Goal: Communication & Community: Ask a question

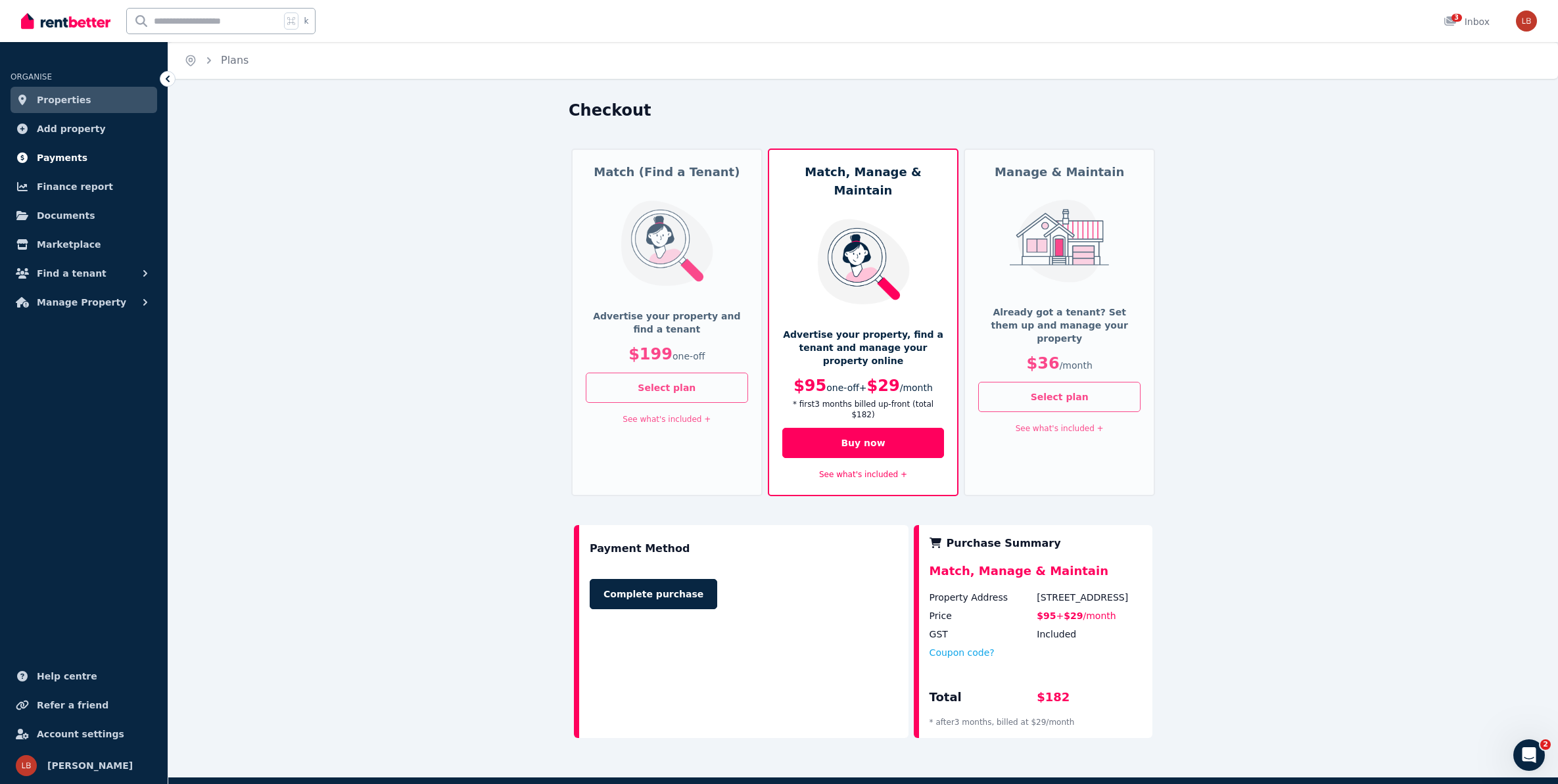
click at [73, 158] on span "Payments" at bounding box center [61, 158] width 51 height 15
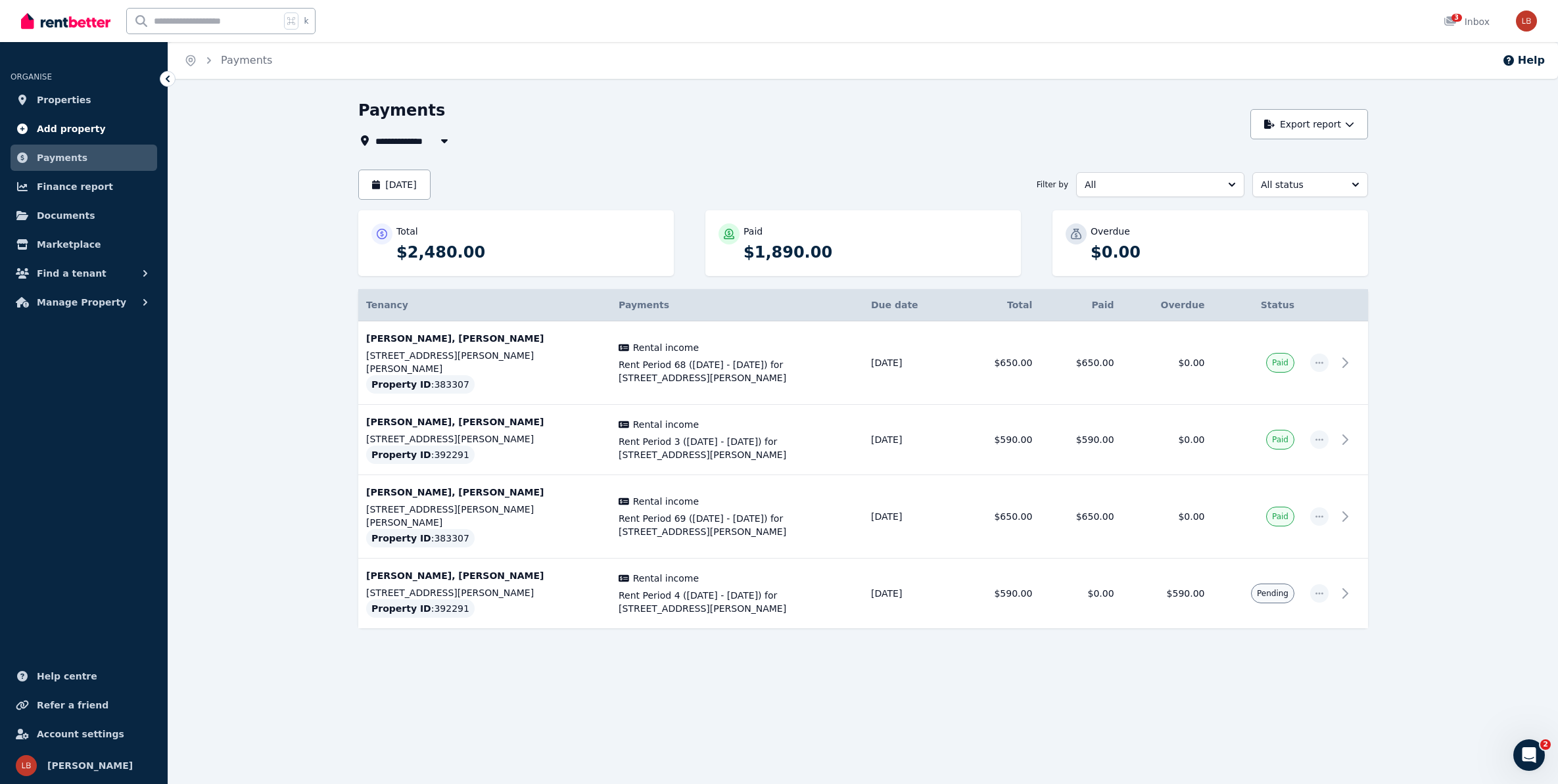
click at [66, 126] on span "Add property" at bounding box center [71, 128] width 69 height 15
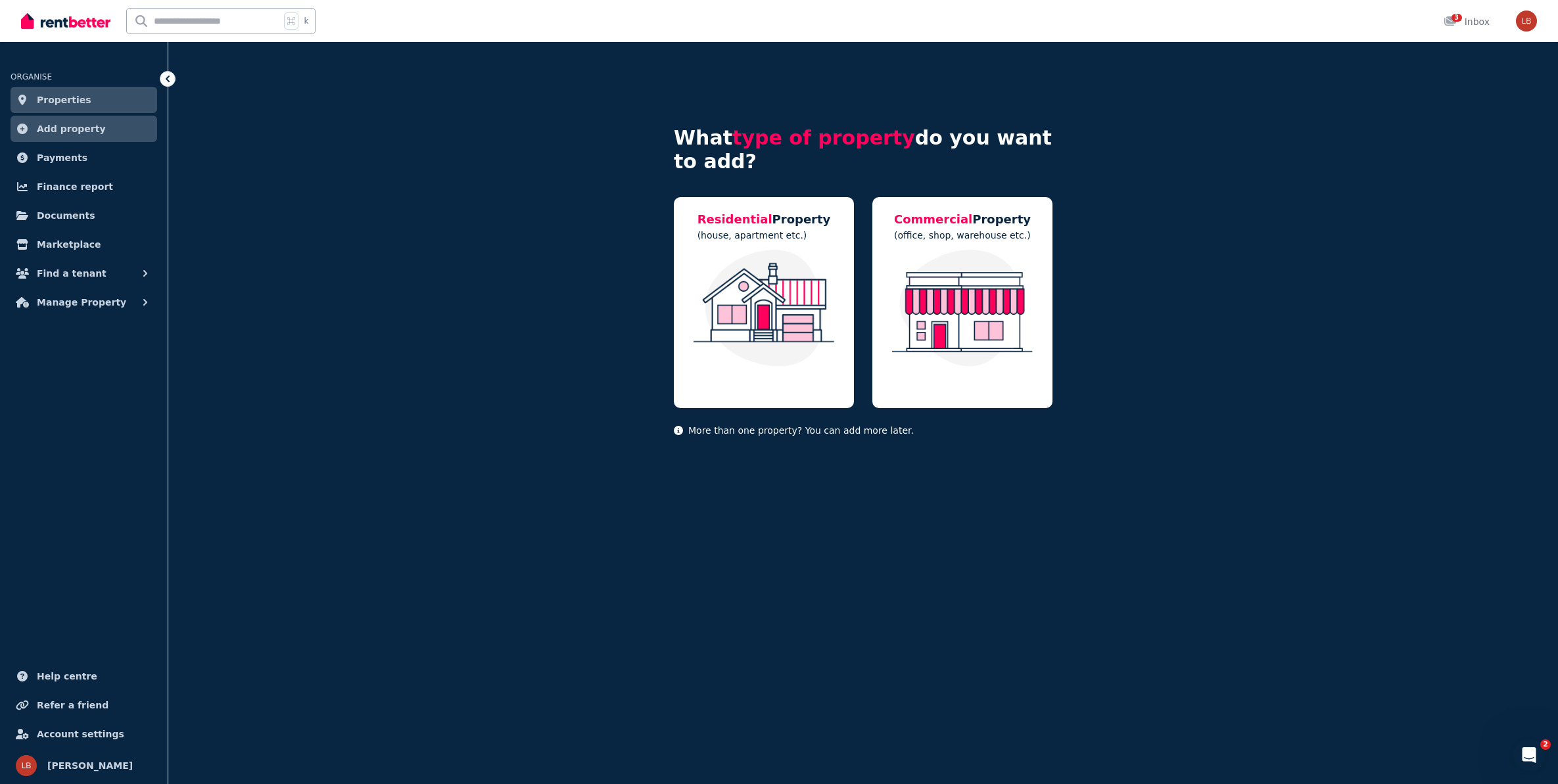
click at [70, 99] on span "Properties" at bounding box center [63, 100] width 55 height 15
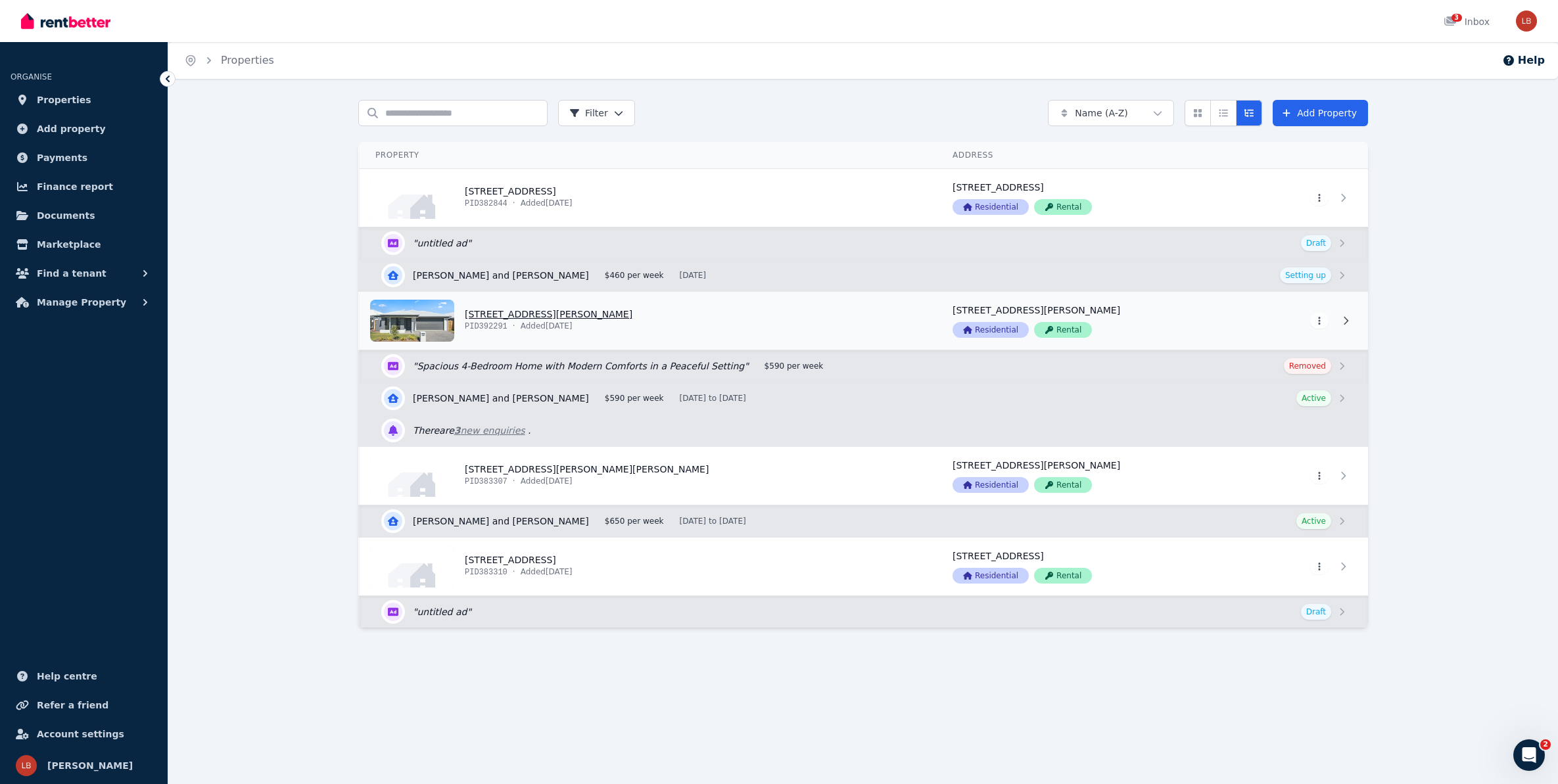
click at [494, 313] on link "View property details" at bounding box center [648, 321] width 577 height 57
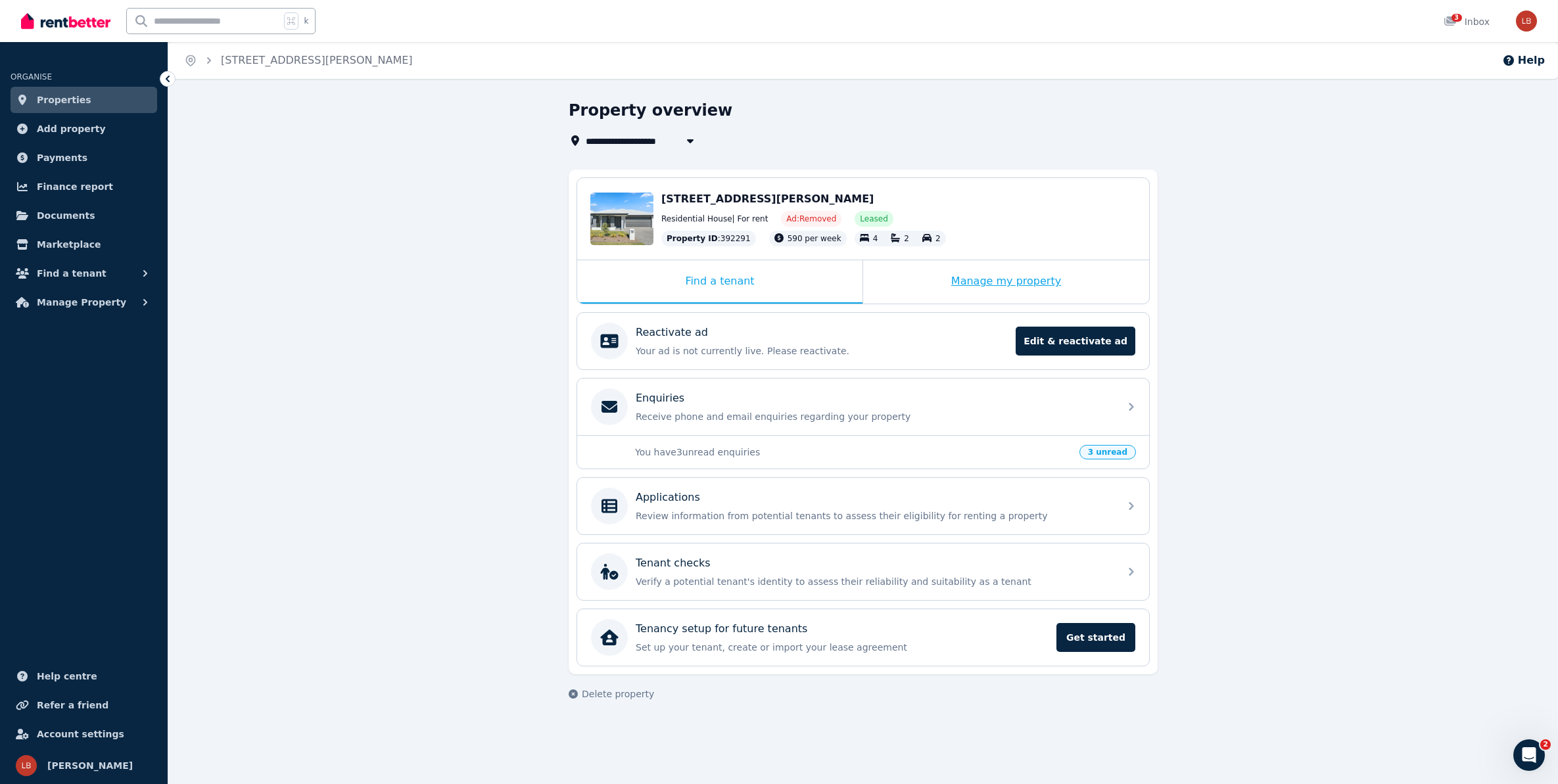
click at [1056, 284] on div "Manage my property" at bounding box center [1005, 281] width 286 height 43
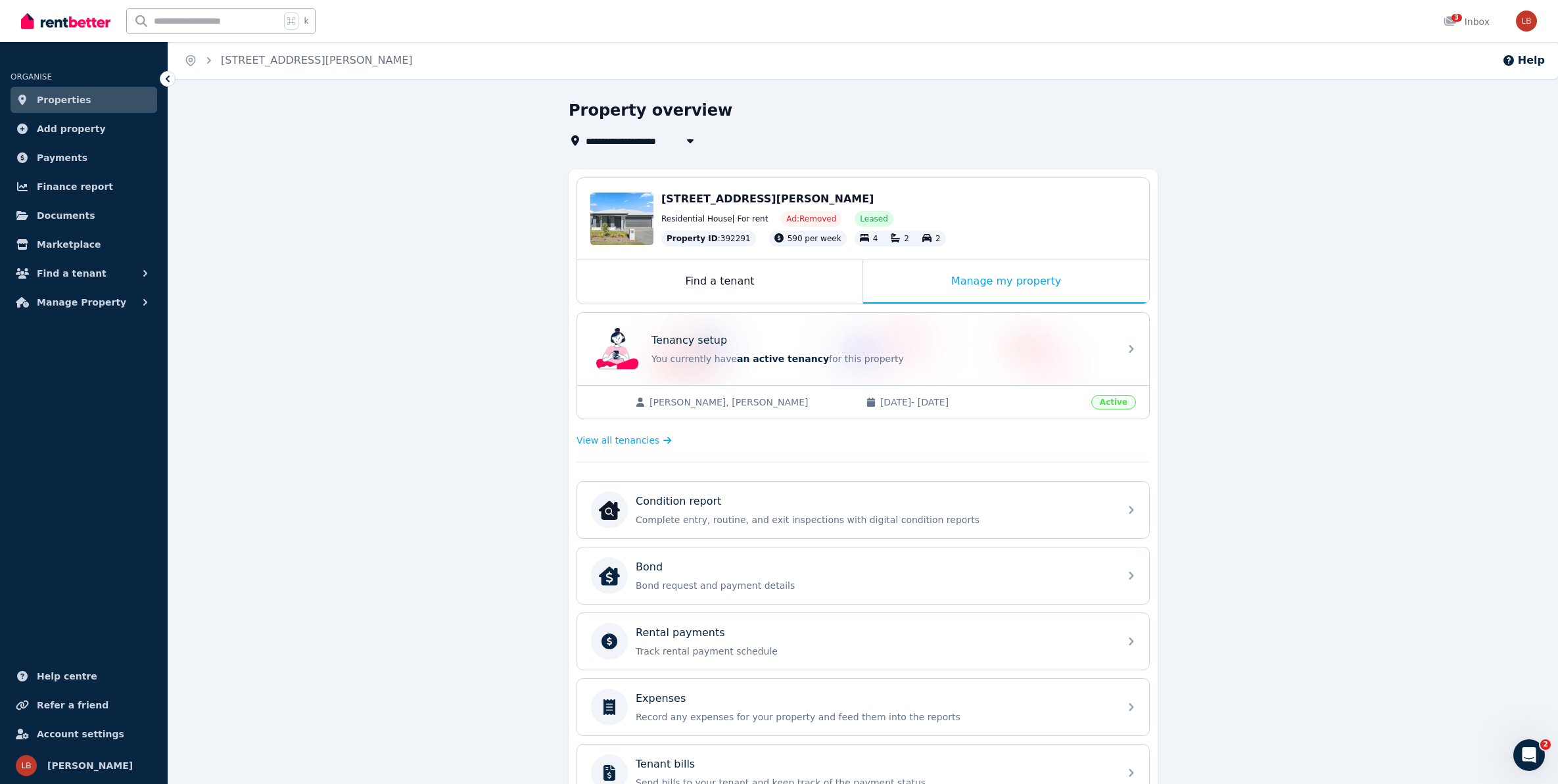
click at [1185, 466] on div "**********" at bounding box center [863, 545] width 1389 height 891
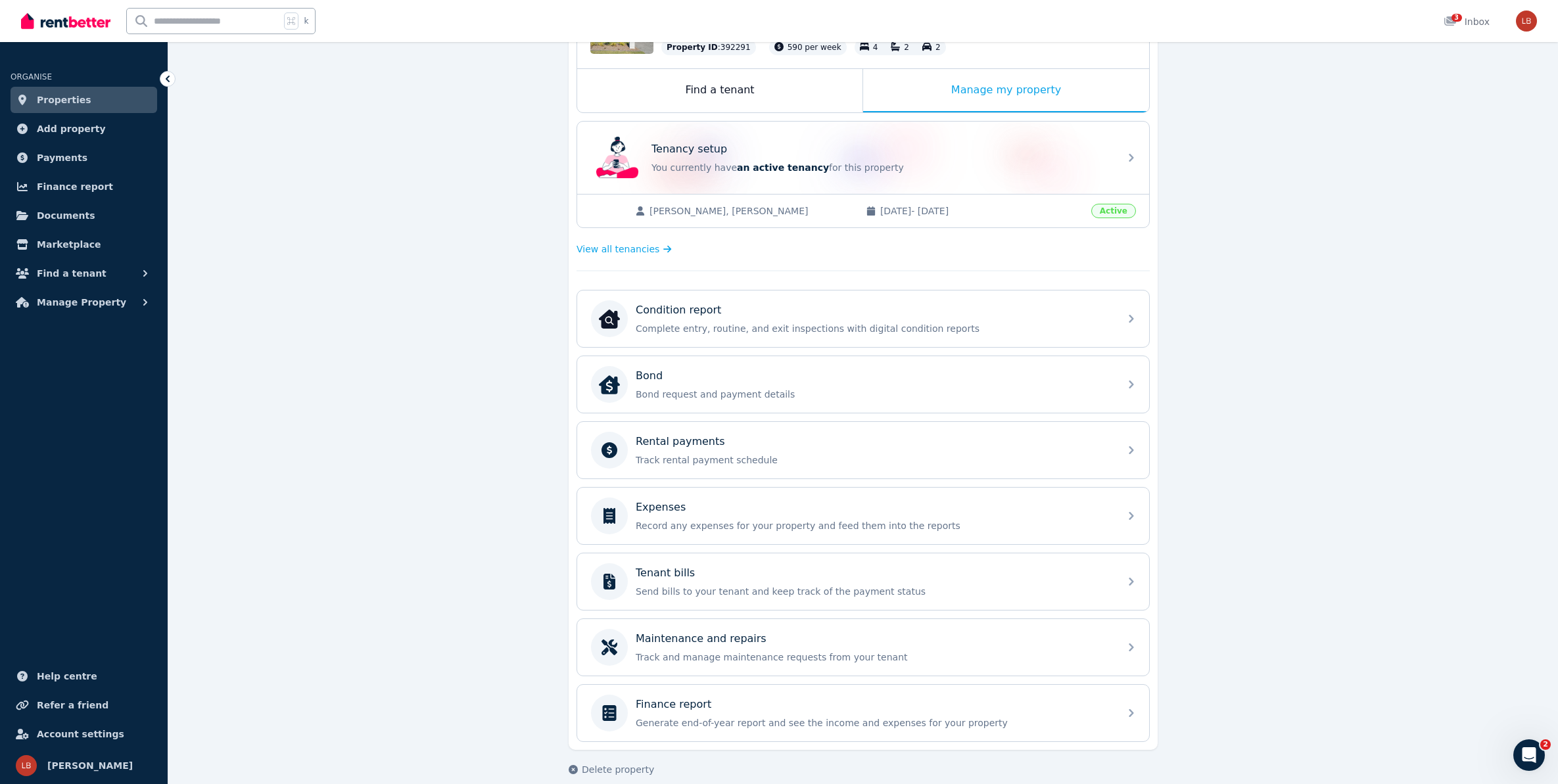
scroll to position [212, 0]
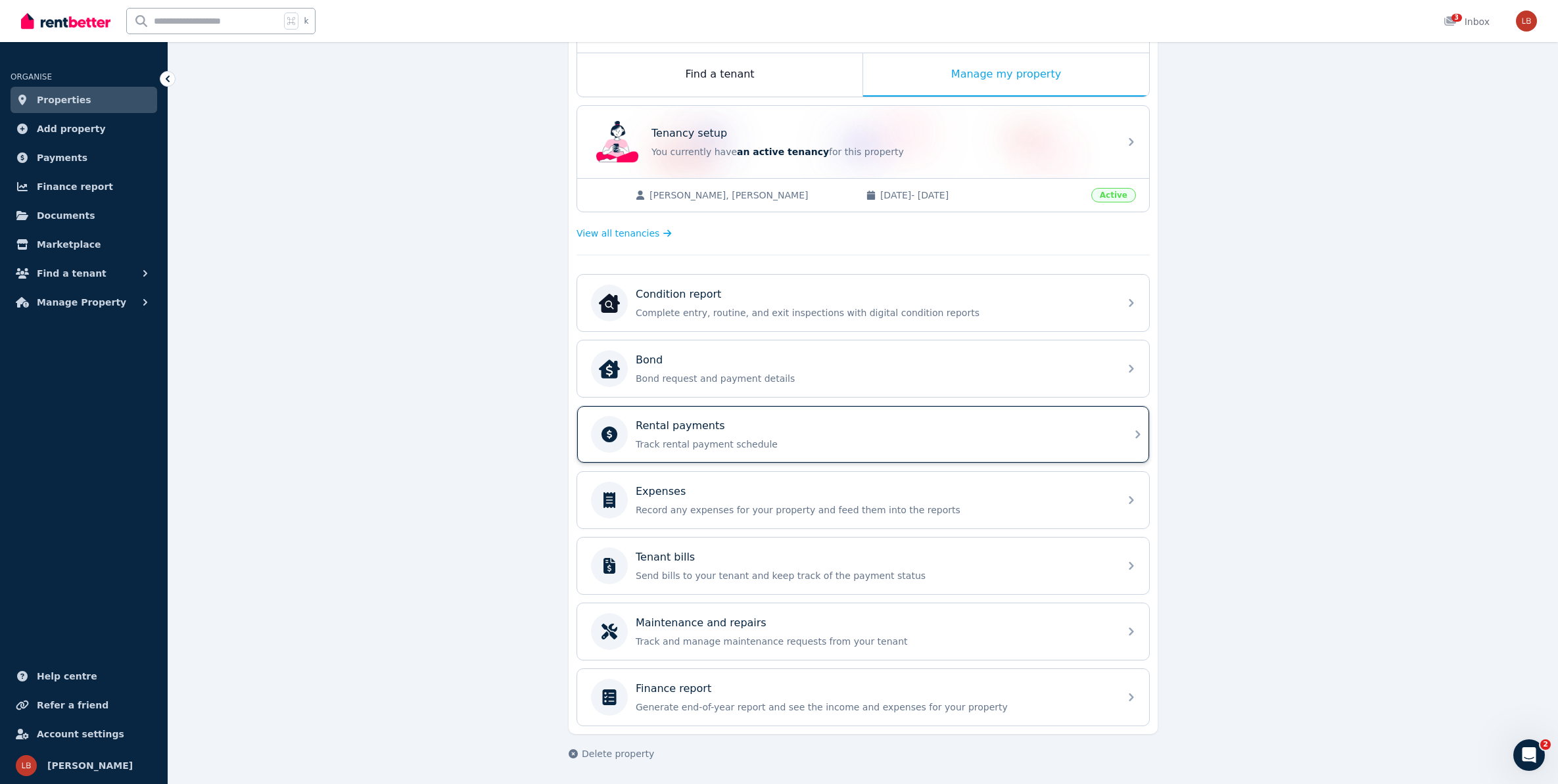
click at [1138, 437] on icon at bounding box center [1138, 435] width 15 height 15
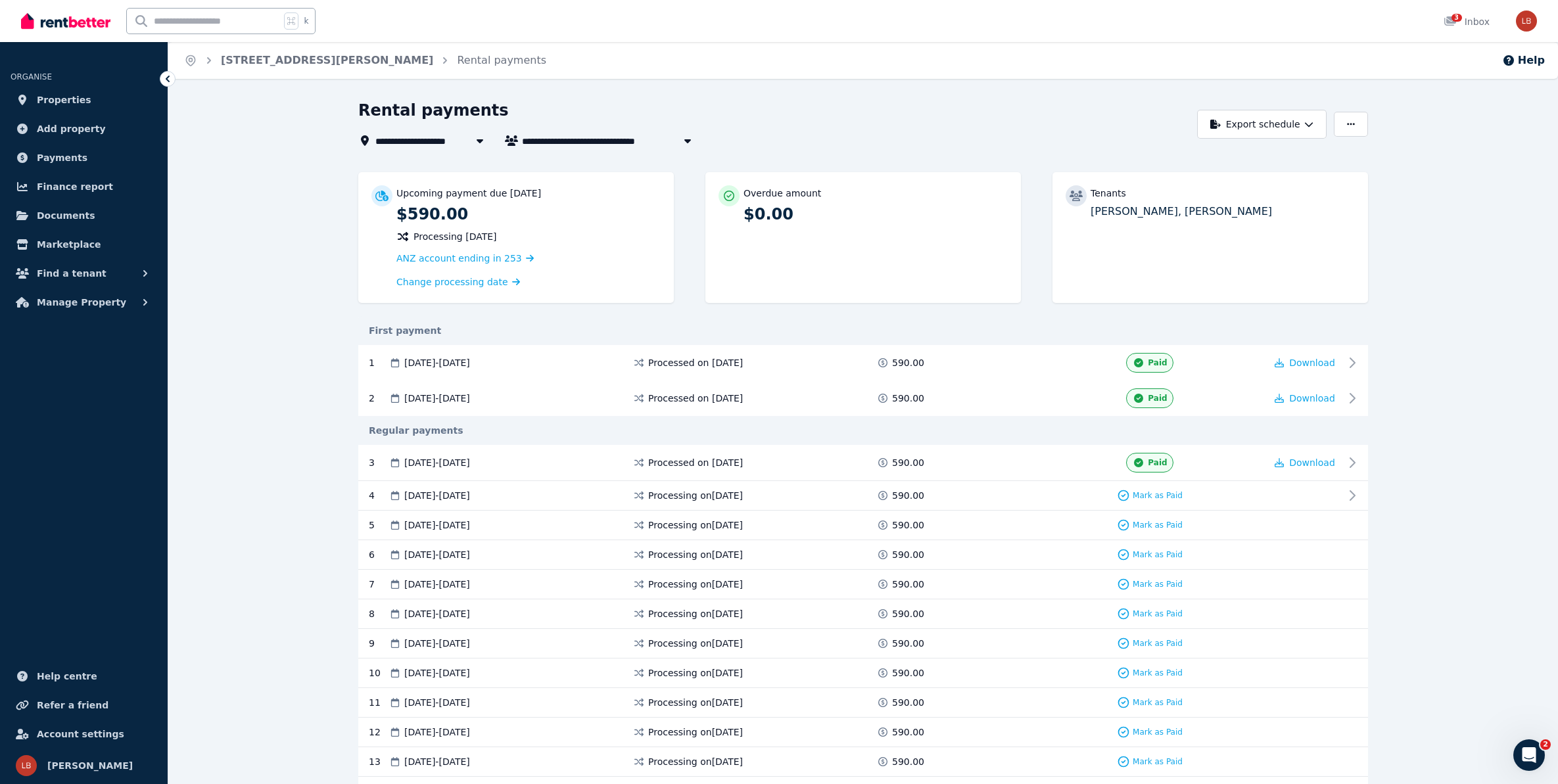
click at [439, 59] on icon "Breadcrumb" at bounding box center [445, 60] width 13 height 13
click at [439, 57] on icon "Breadcrumb" at bounding box center [445, 60] width 13 height 13
click at [1530, 751] on icon "Open Intercom Messenger" at bounding box center [1529, 755] width 22 height 22
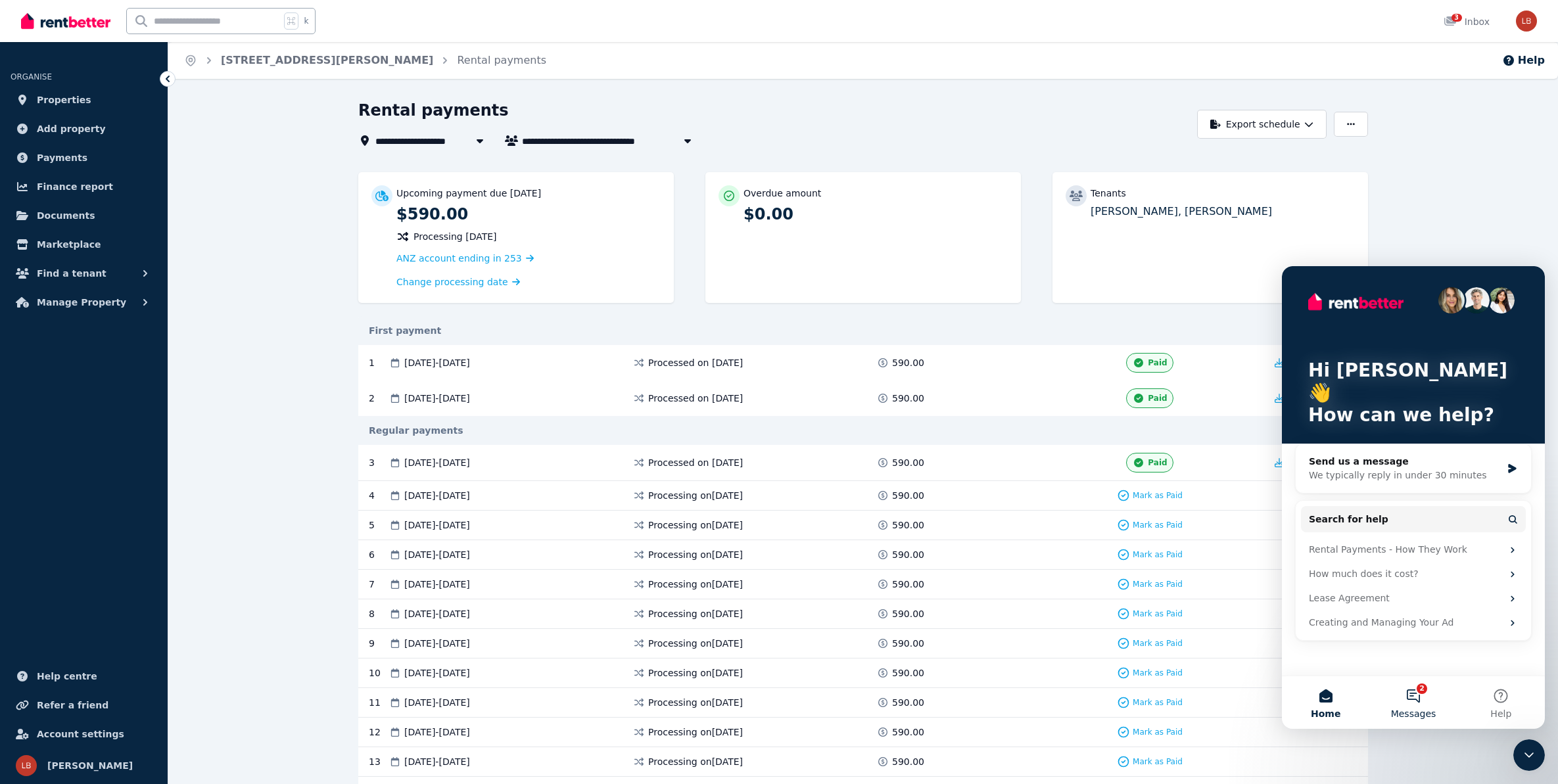
click at [1409, 695] on button "2 Messages" at bounding box center [1412, 702] width 87 height 53
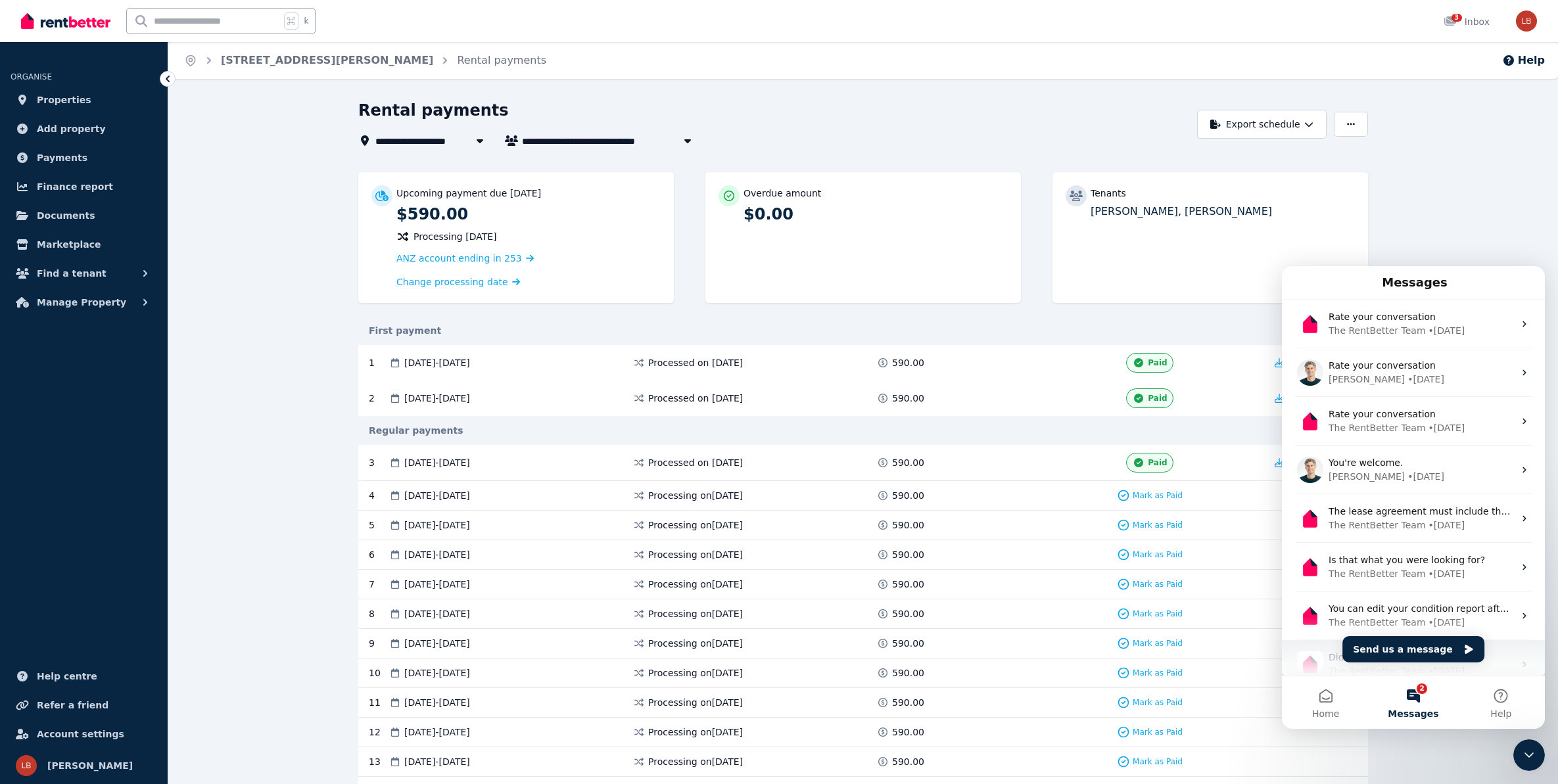
click at [1335, 667] on div "The RentBetter Team" at bounding box center [1377, 671] width 98 height 13
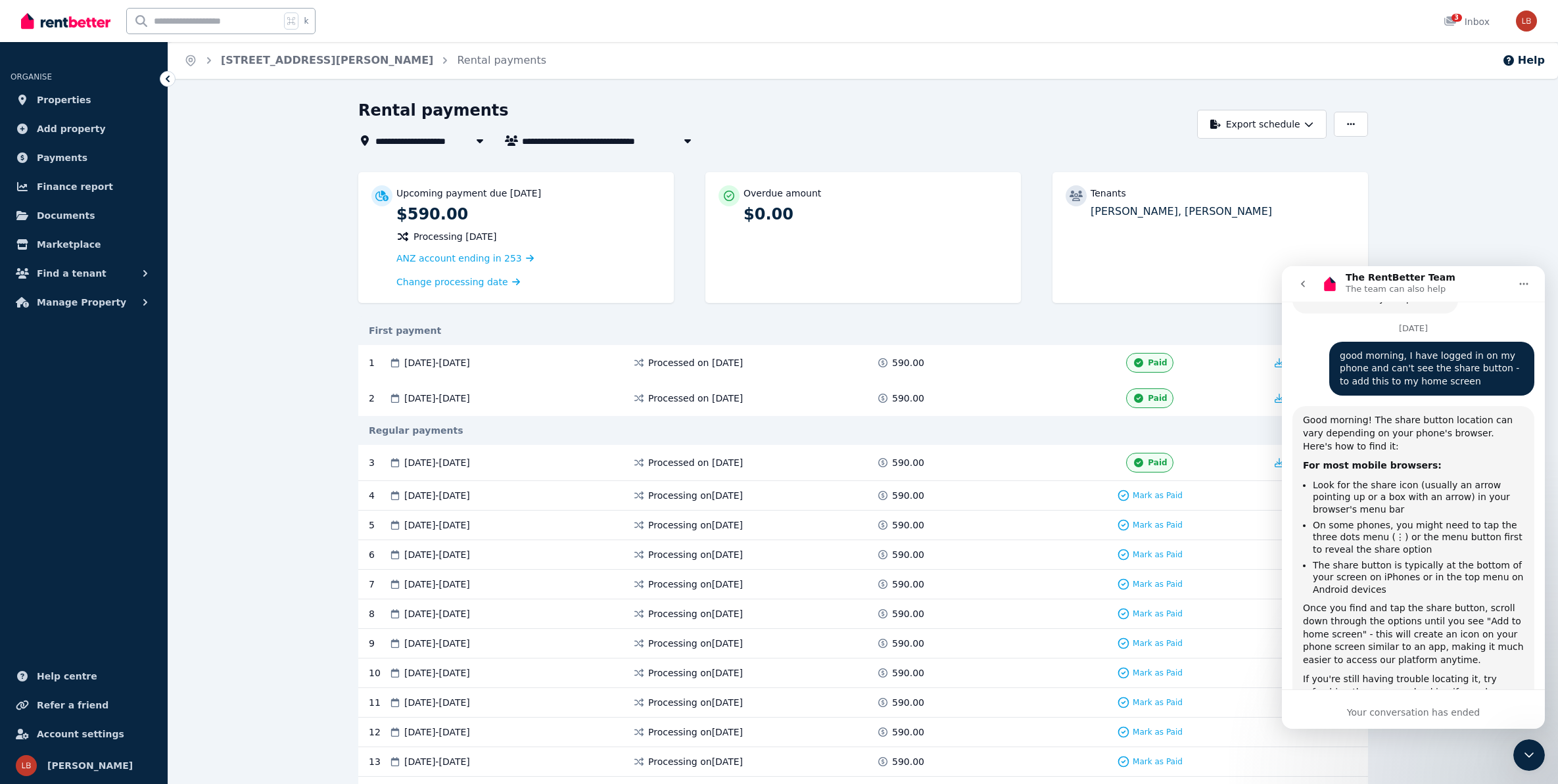
scroll to position [1213, 0]
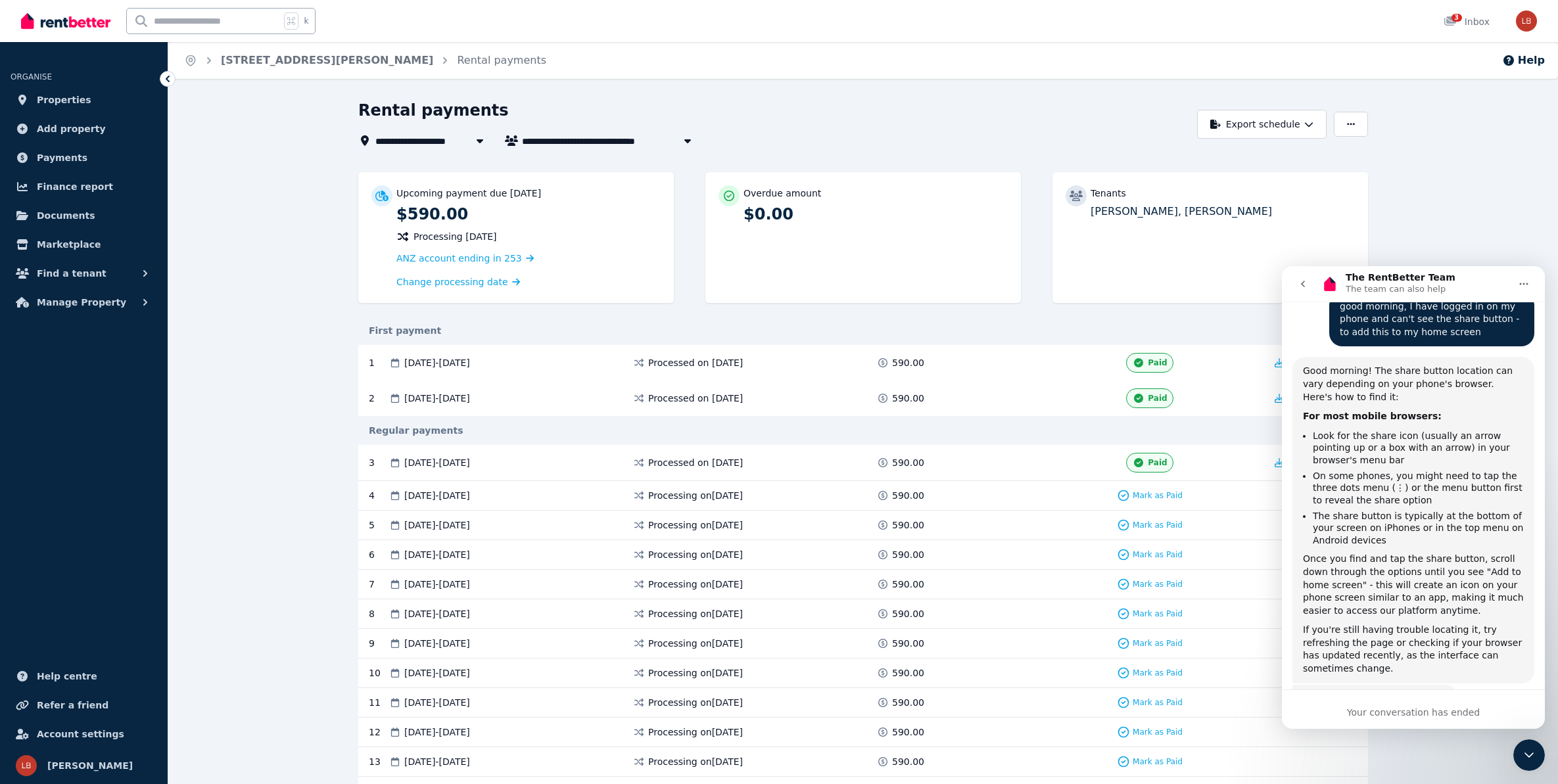
click at [1387, 716] on div "The RentBetter Team • [DATE]" at bounding box center [1364, 720] width 121 height 8
click at [1435, 684] on div "Did that answer your question? The RentBetter Team • [DATE]" at bounding box center [1413, 713] width 242 height 57
click at [1515, 684] on div "Did that answer your question? The RentBetter Team • [DATE]" at bounding box center [1413, 713] width 242 height 57
click at [1305, 283] on icon "go back" at bounding box center [1302, 283] width 11 height 11
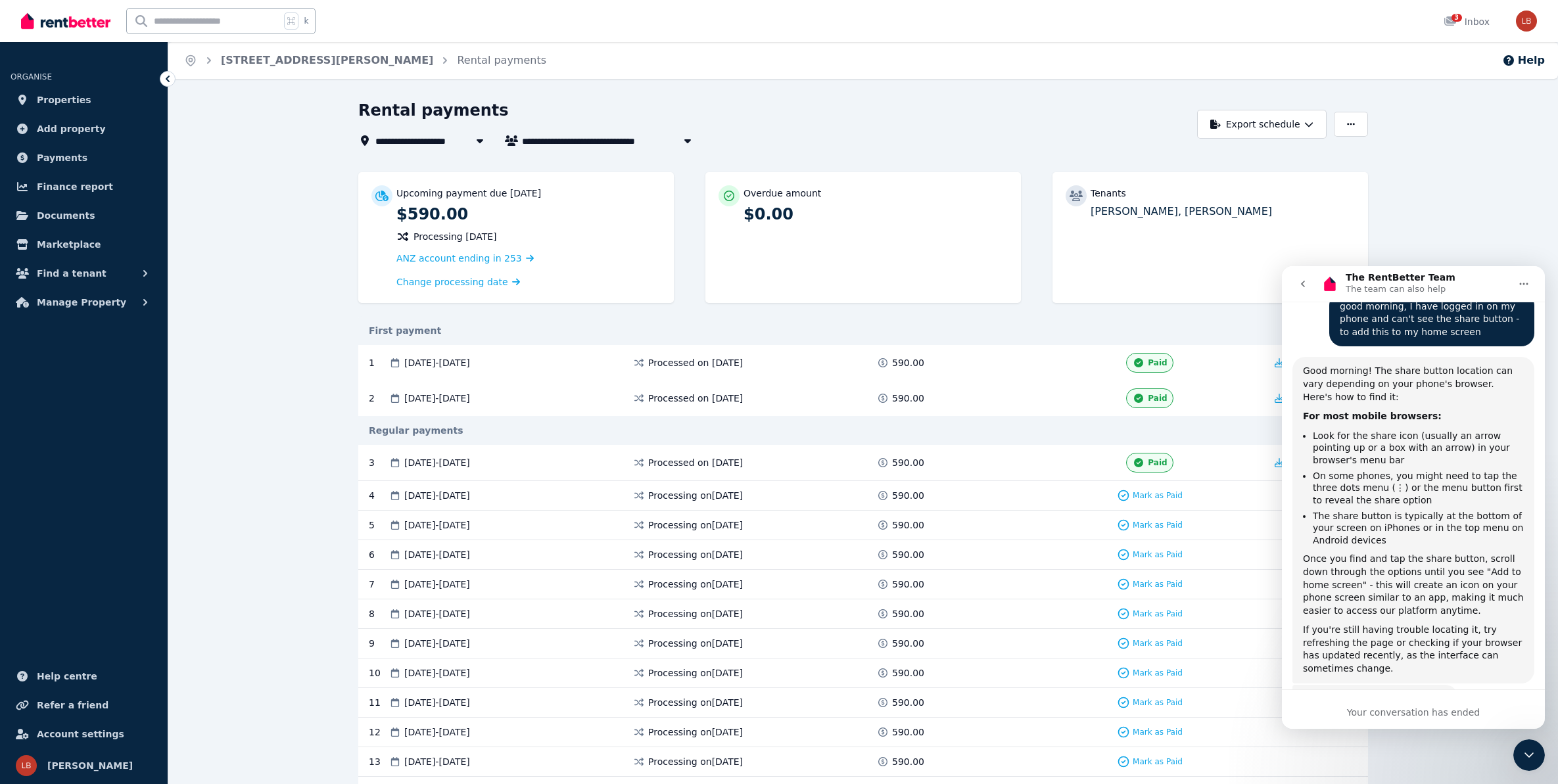
scroll to position [0, 0]
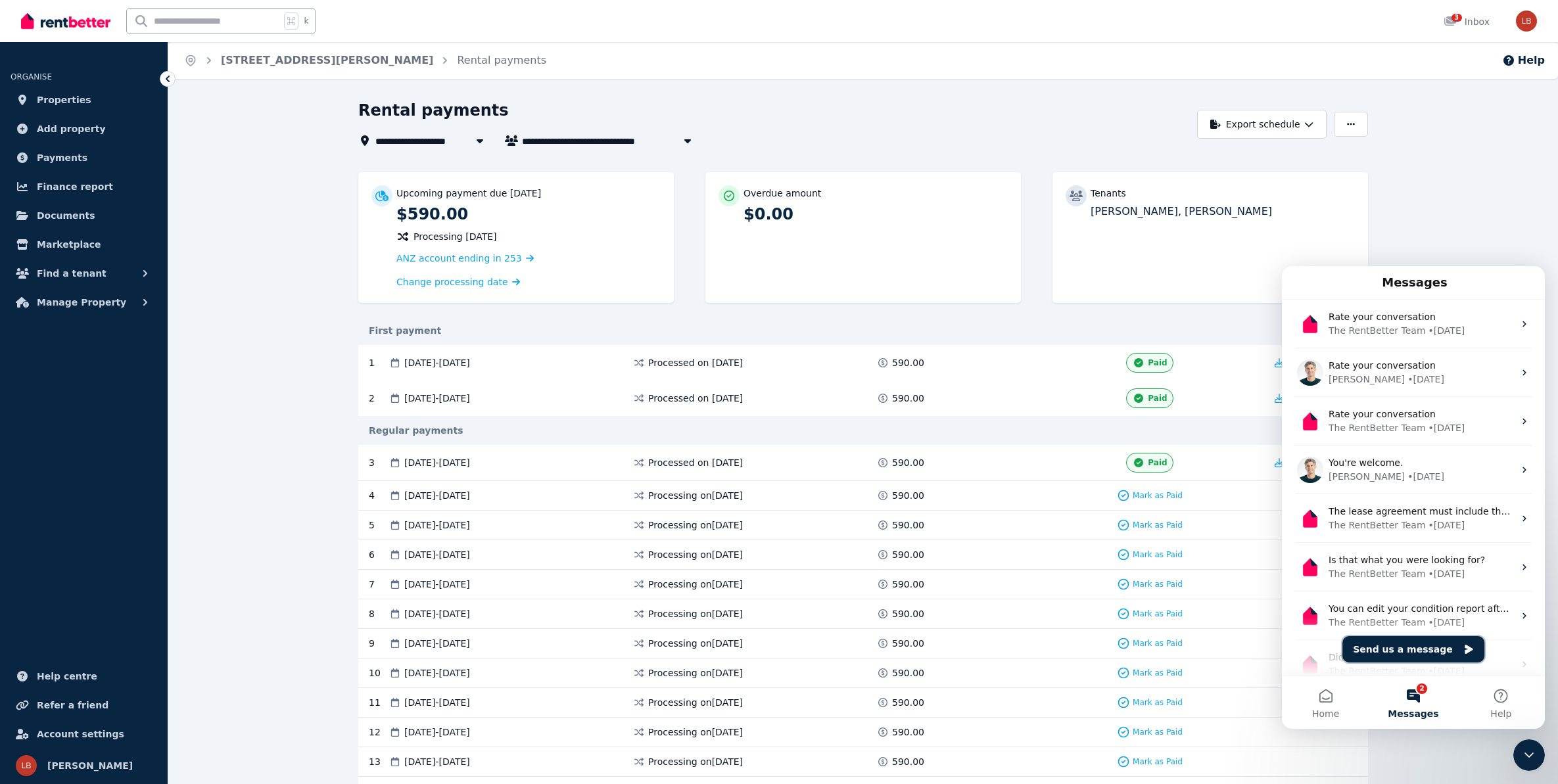
click at [1388, 644] on button "Send us a message" at bounding box center [1413, 649] width 142 height 26
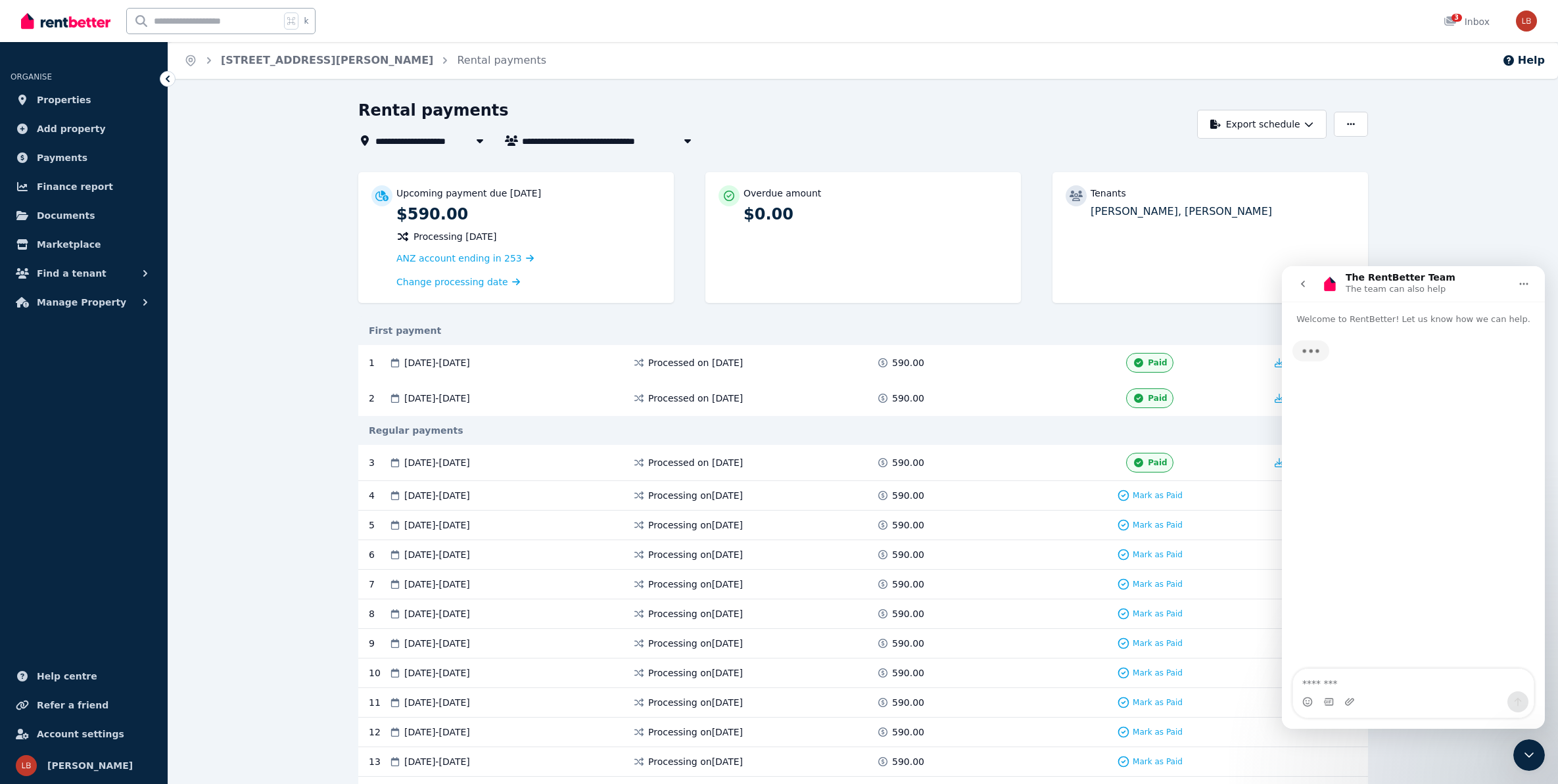
click at [1321, 682] on textarea "Message…" at bounding box center [1412, 680] width 240 height 22
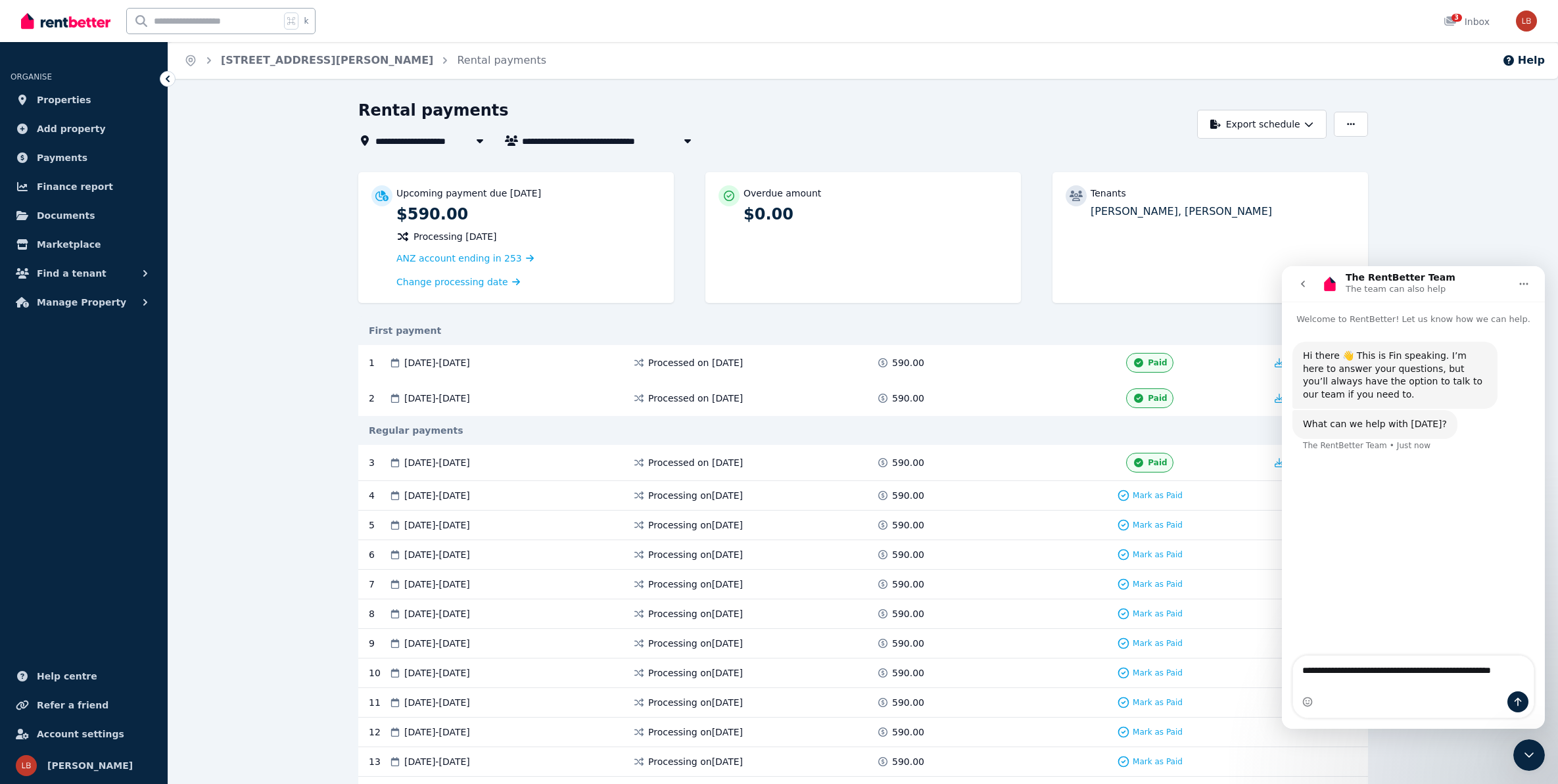
type textarea "**********"
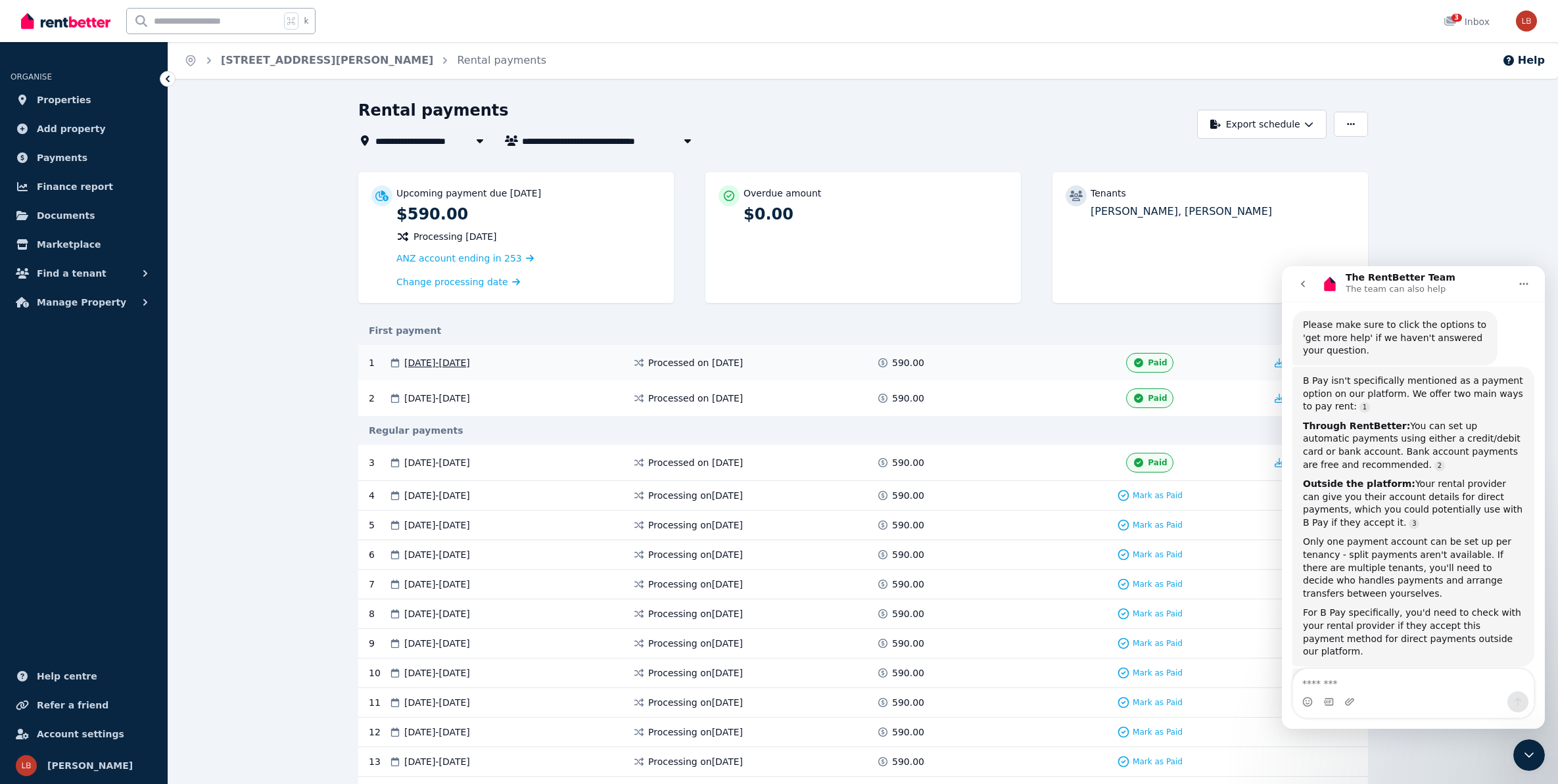
scroll to position [232, 0]
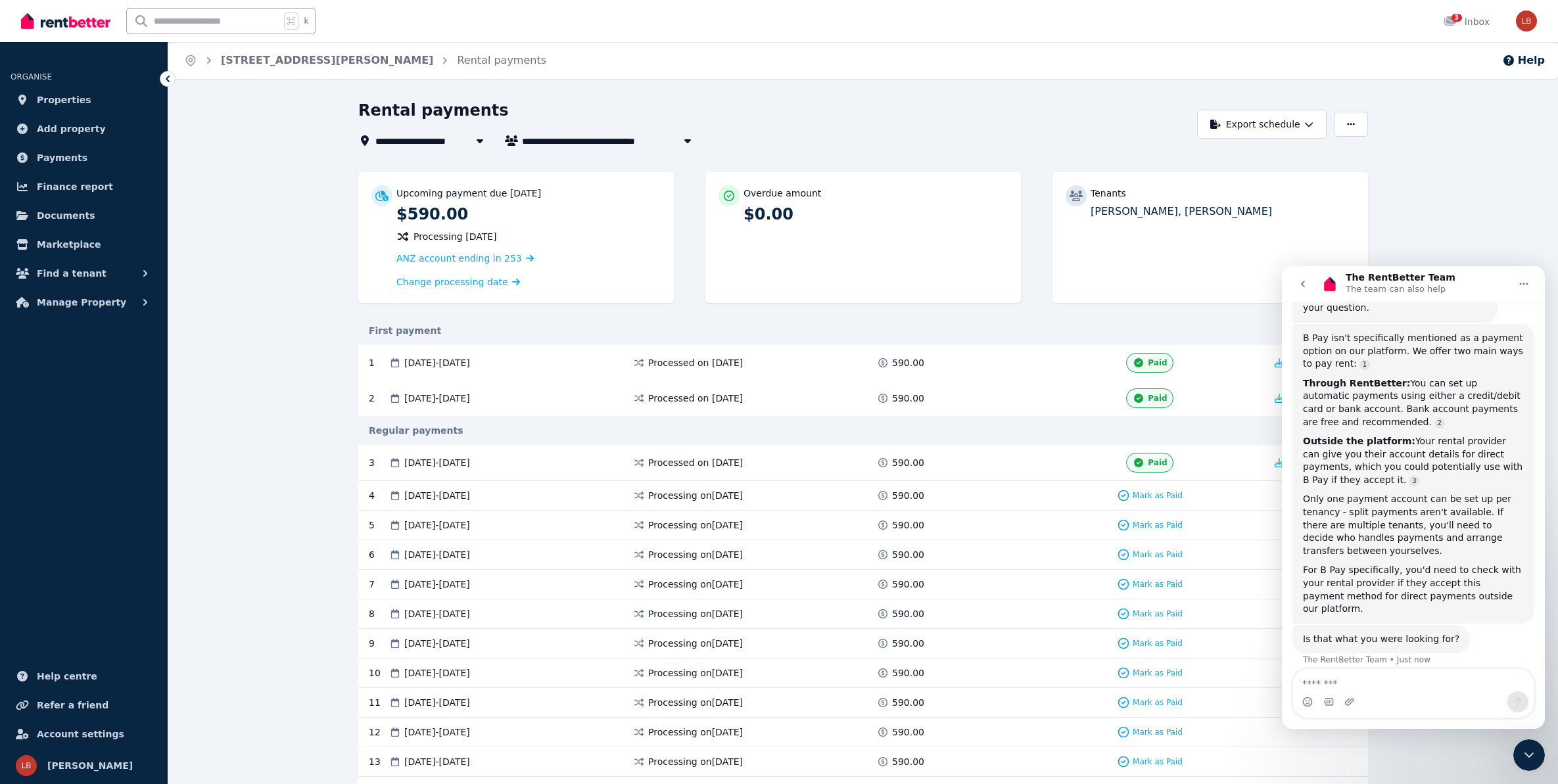
click at [1357, 683] on textarea "Message…" at bounding box center [1412, 680] width 240 height 22
type textarea "******"
click at [1517, 704] on icon "Send a message…" at bounding box center [1519, 702] width 8 height 9
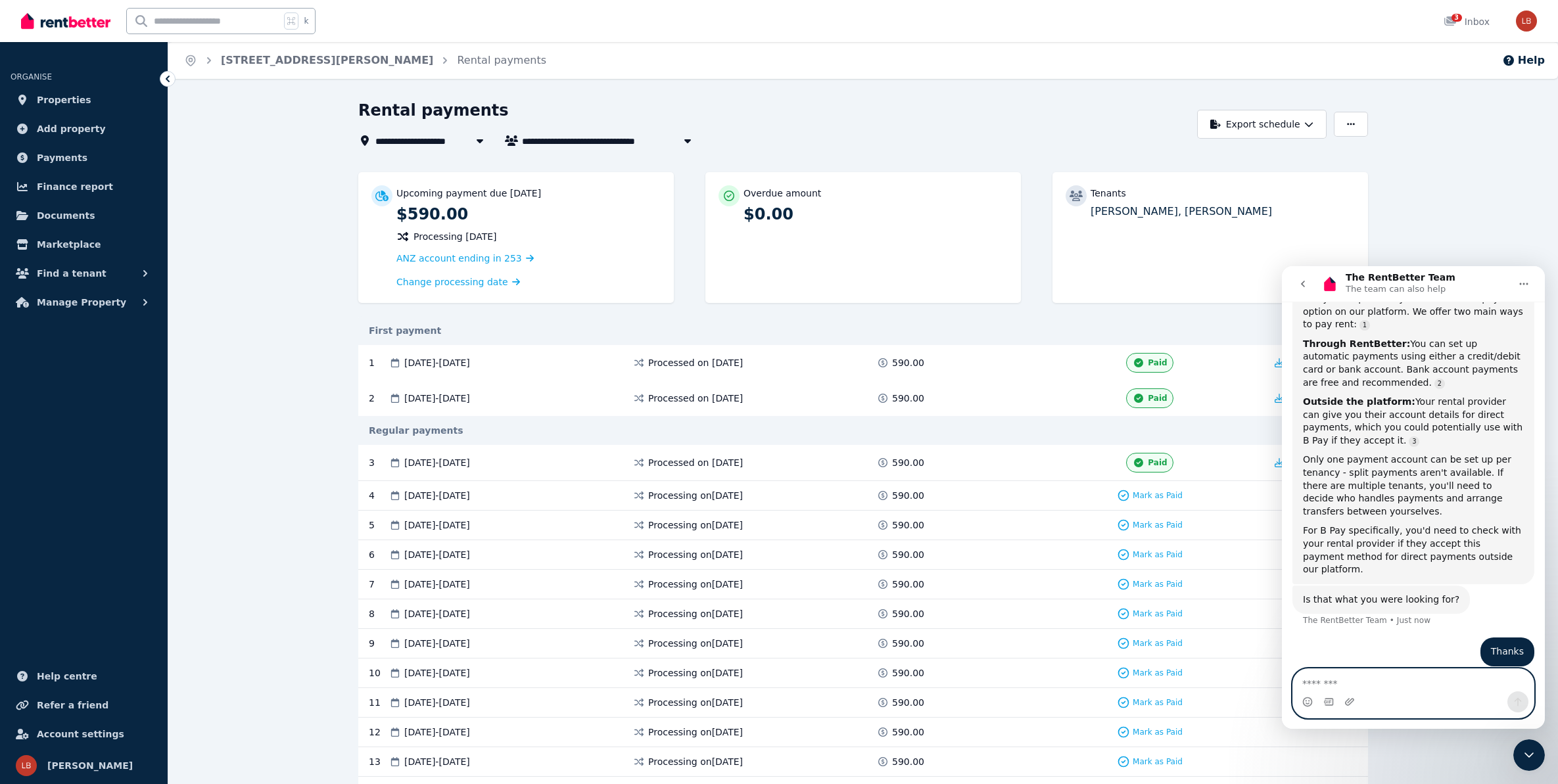
scroll to position [314, 0]
